Goal: Communication & Community: Answer question/provide support

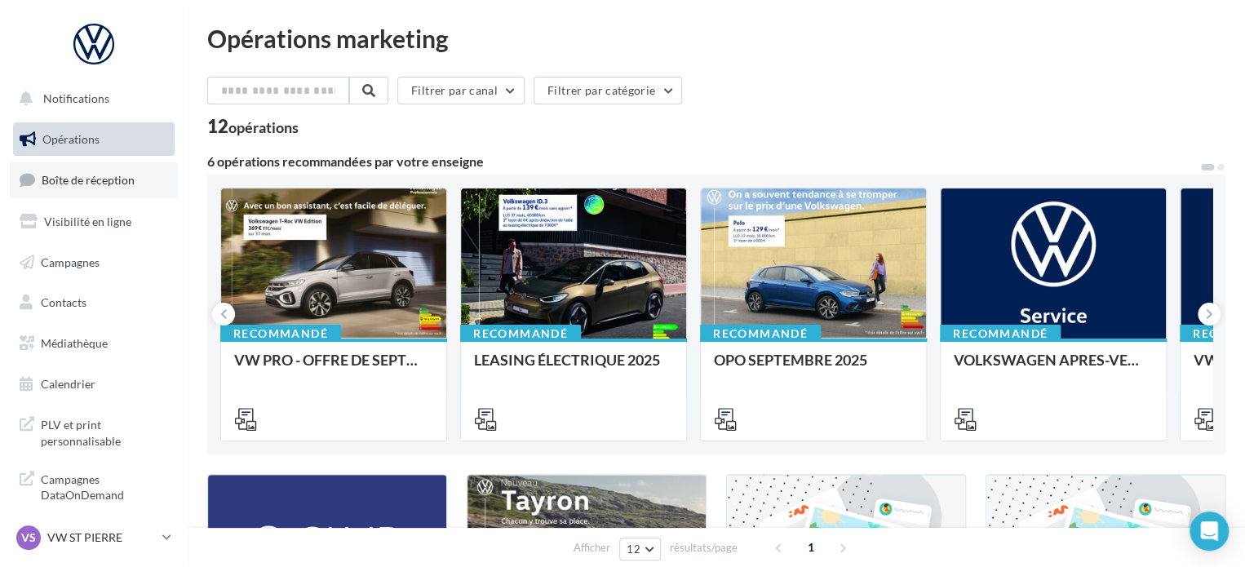
click at [104, 174] on span "Boîte de réception" at bounding box center [88, 180] width 93 height 14
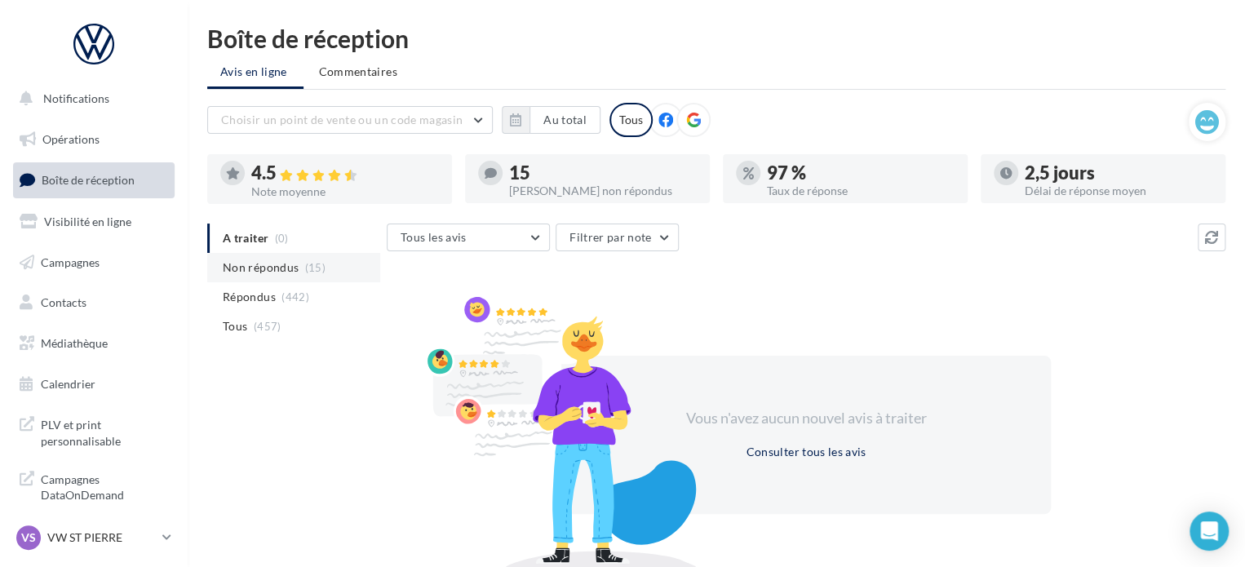
click at [245, 275] on span "Non répondus" at bounding box center [261, 267] width 76 height 16
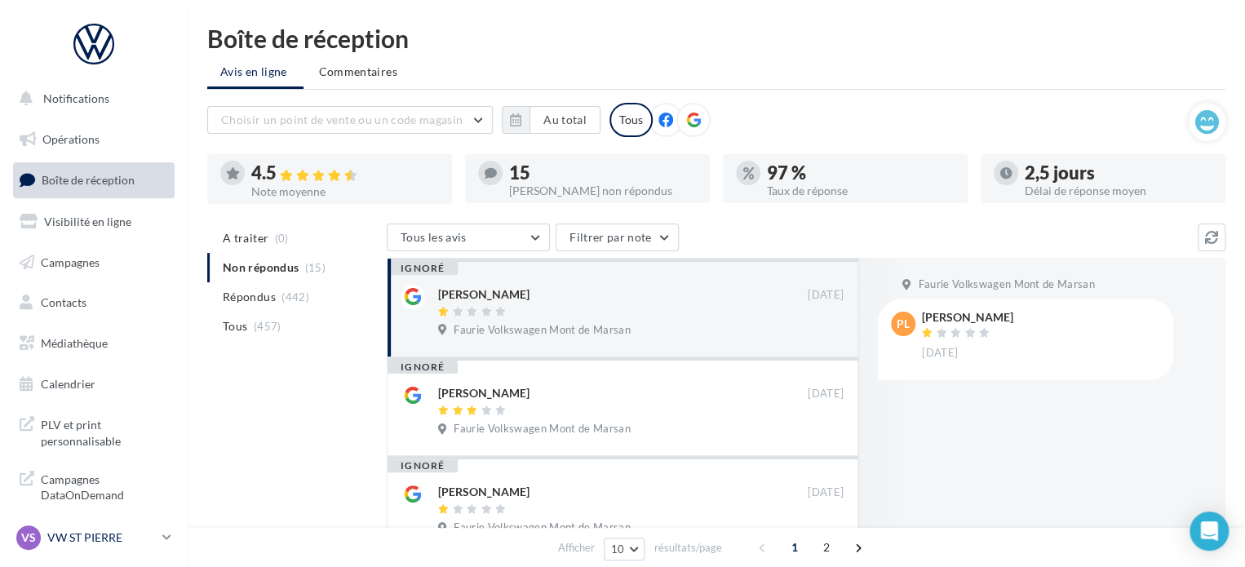
click at [157, 543] on link "VS VW ST PIERRE vw-stp-sdes" at bounding box center [94, 537] width 162 height 31
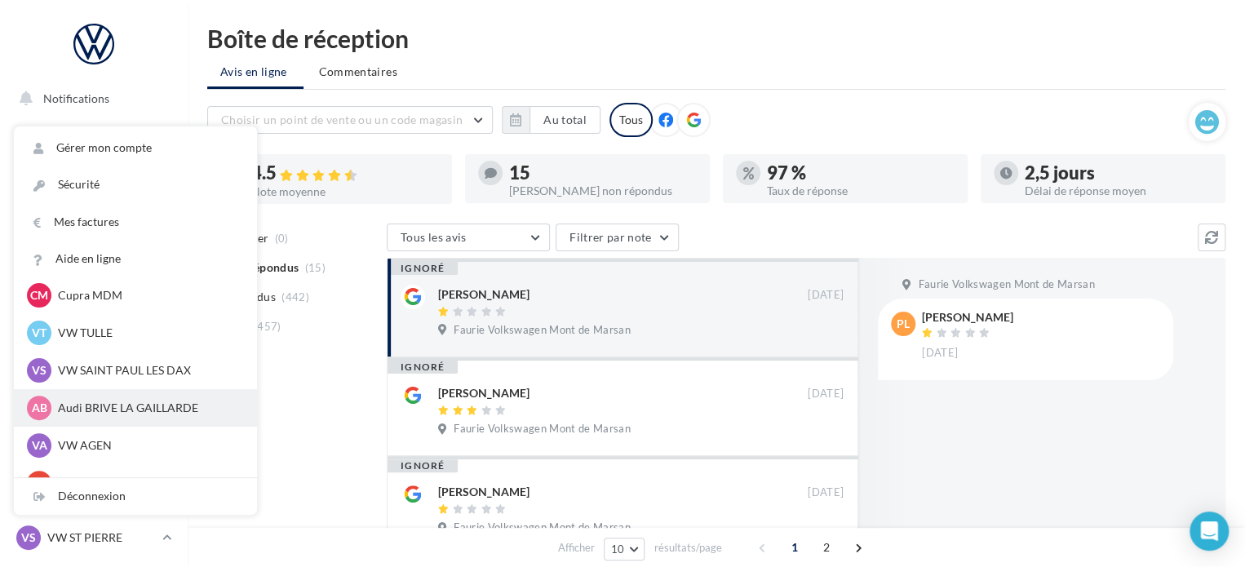
scroll to position [150, 0]
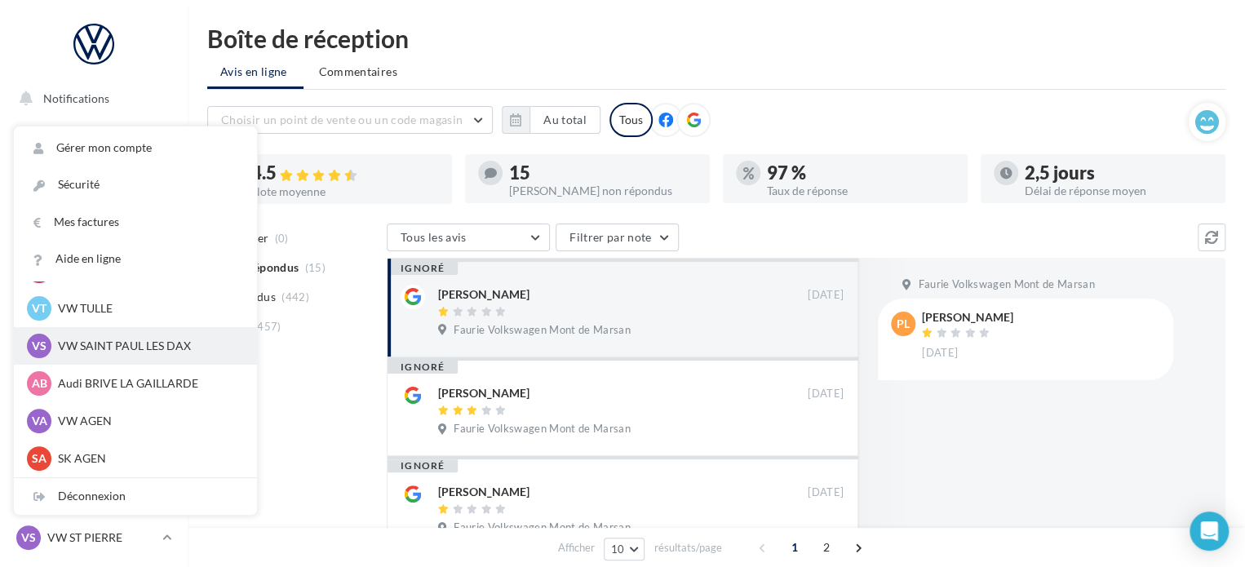
click at [126, 350] on p "VW SAINT PAUL LES DAX" at bounding box center [148, 346] width 180 height 16
